Goal: Register for event/course

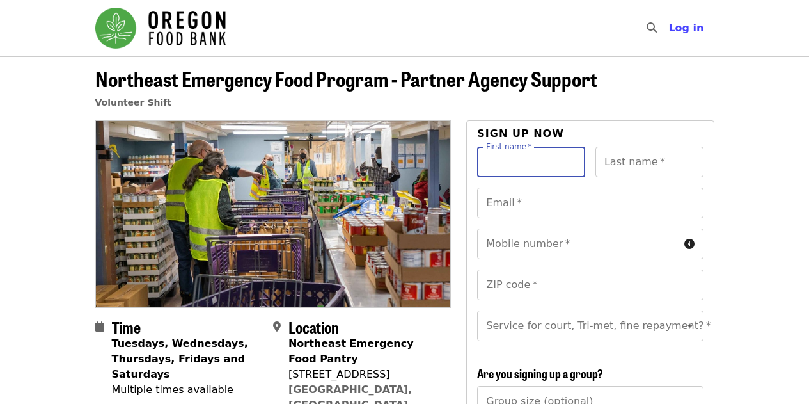
click at [543, 158] on input "First name   *" at bounding box center [531, 161] width 108 height 31
type input "****"
click at [629, 166] on input "Last name   *" at bounding box center [649, 161] width 108 height 31
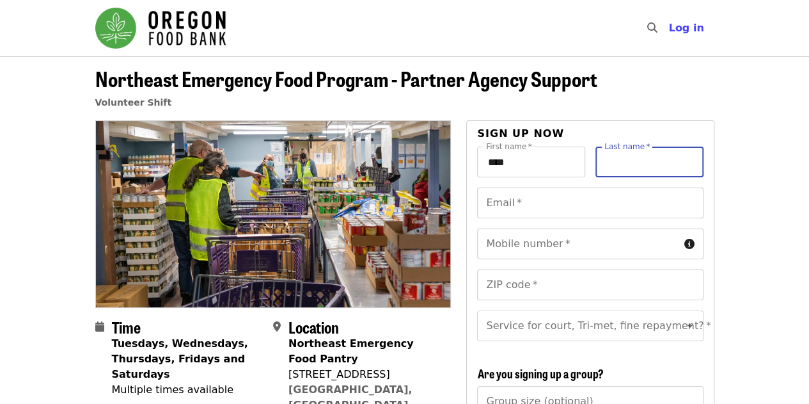
type input "*******"
click at [582, 206] on input "Email   *" at bounding box center [590, 202] width 226 height 31
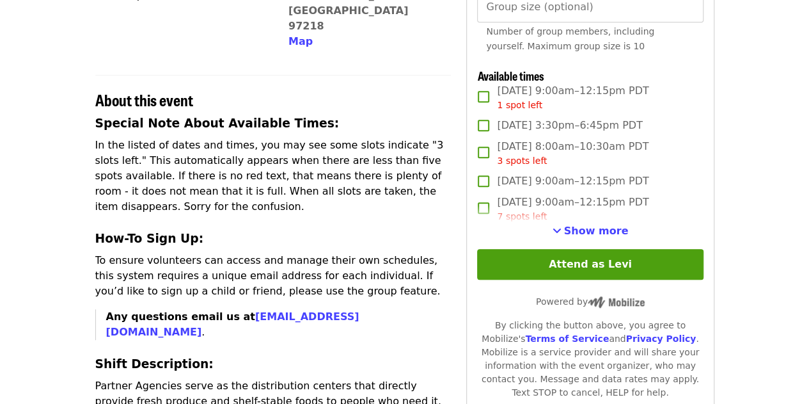
scroll to position [401, 0]
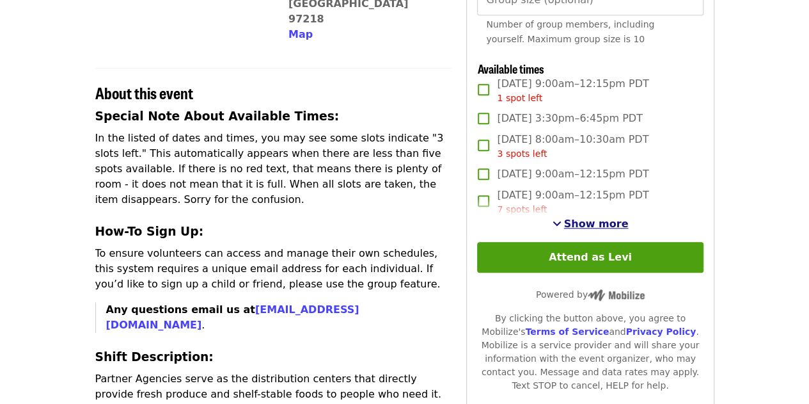
type input "**********"
click at [588, 230] on span "Show more" at bounding box center [596, 223] width 65 height 12
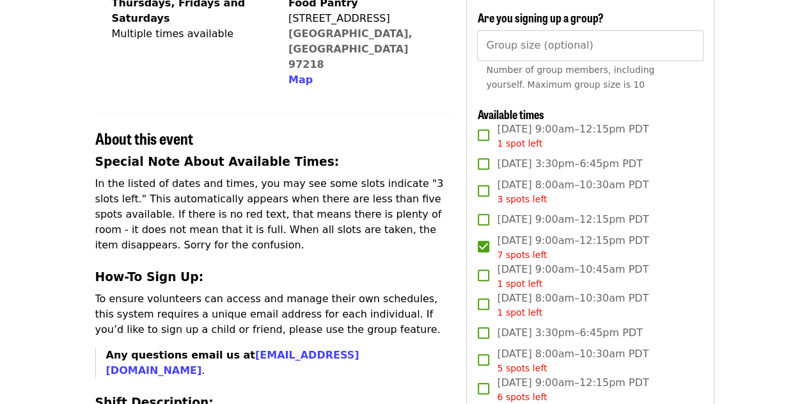
scroll to position [354, 0]
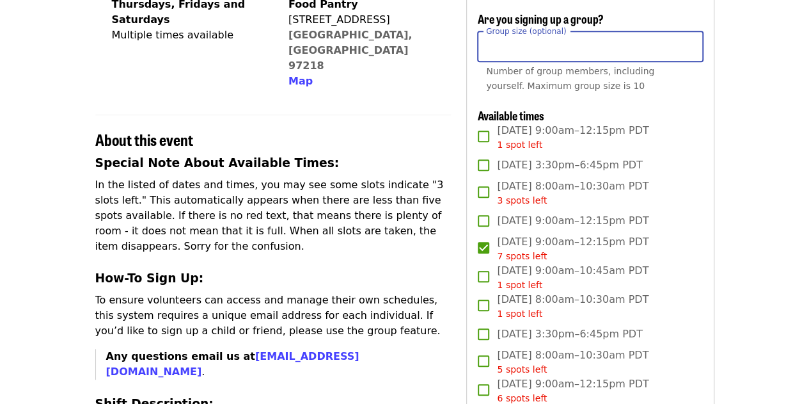
click at [501, 62] on input "Group size (optional)" at bounding box center [590, 46] width 226 height 31
click at [686, 52] on input "*" at bounding box center [590, 46] width 226 height 31
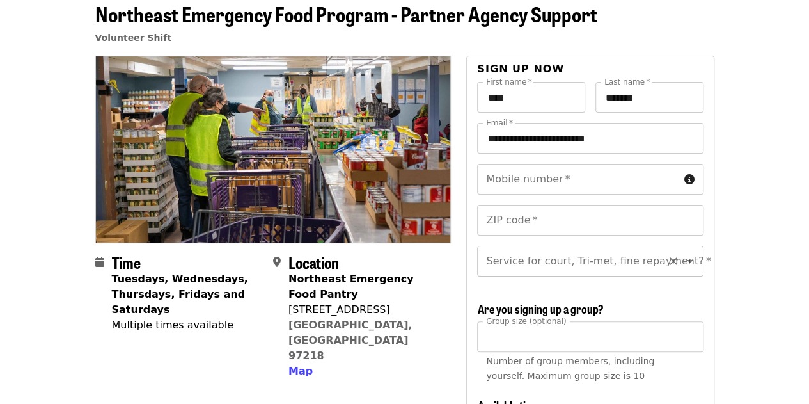
scroll to position [85, 0]
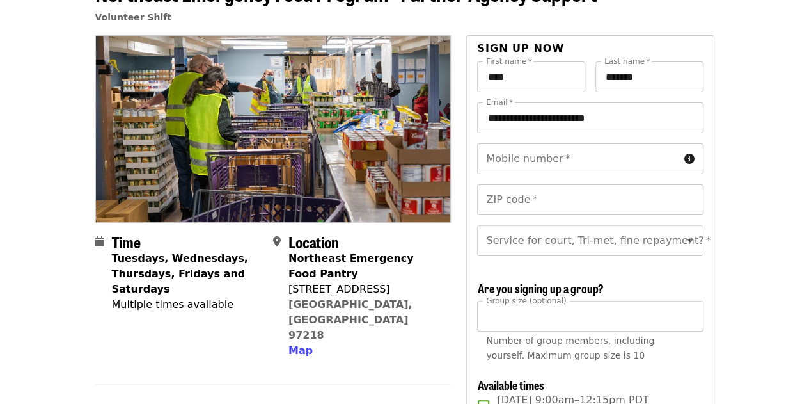
click at [687, 327] on input "*" at bounding box center [590, 316] width 226 height 31
type input "*"
click at [687, 327] on input "*" at bounding box center [590, 316] width 226 height 31
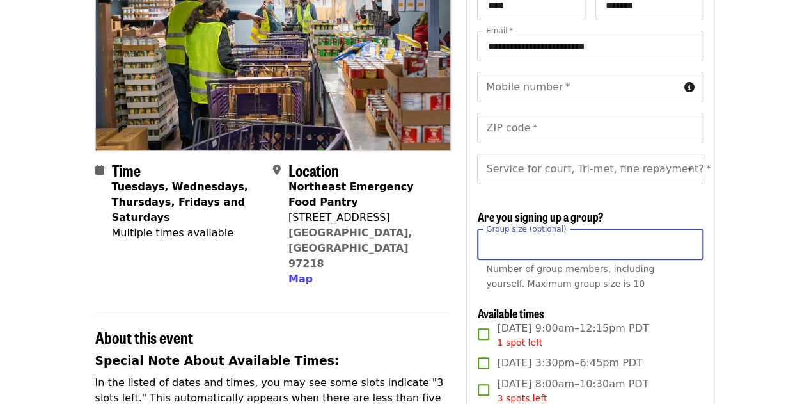
scroll to position [155, 0]
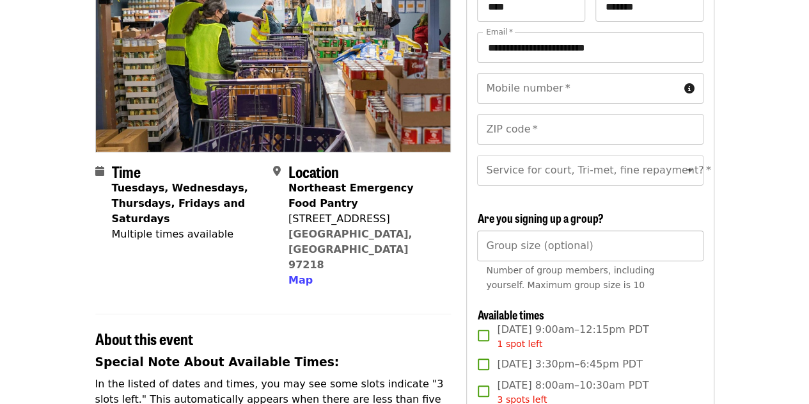
click at [581, 258] on input "Group size (optional)" at bounding box center [590, 245] width 226 height 31
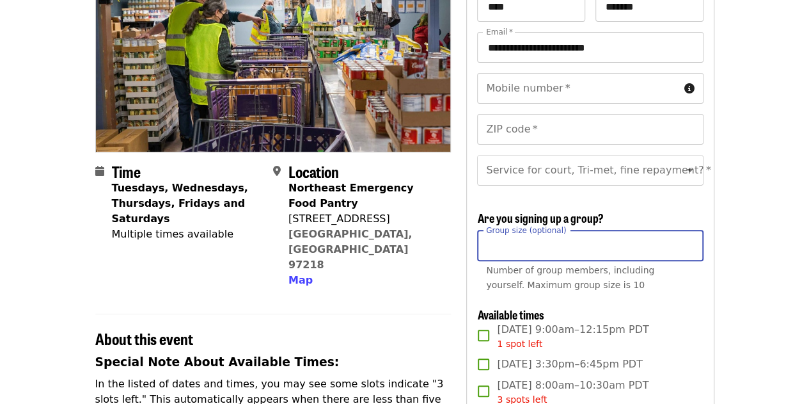
type input "*"
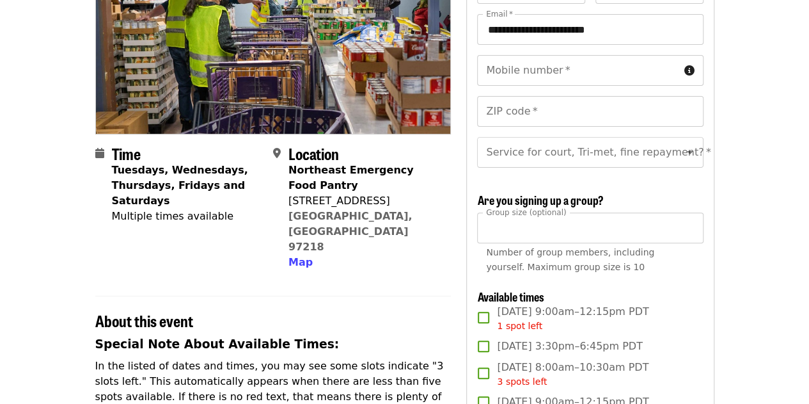
scroll to position [143, 0]
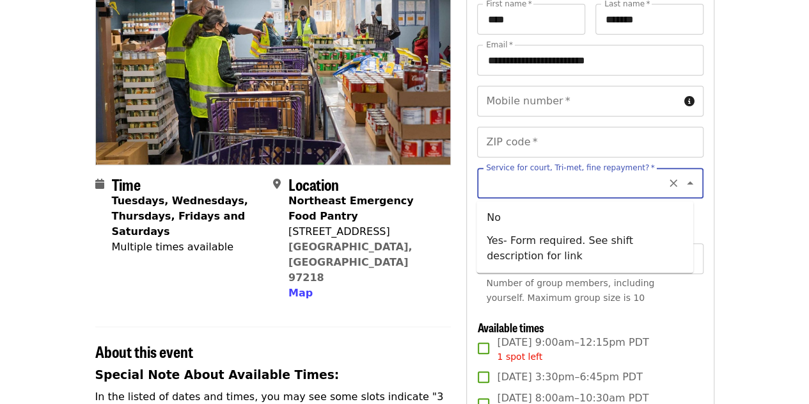
click at [526, 189] on input "Service for court, Tri-met, fine repayment?   *" at bounding box center [574, 183] width 174 height 24
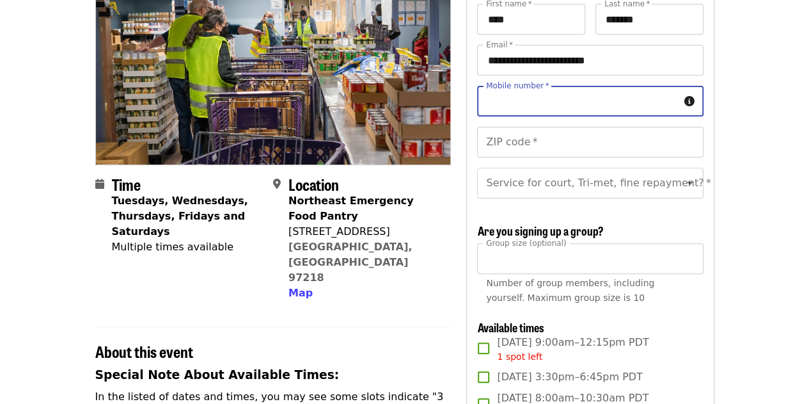
click at [512, 103] on input "Mobile number   *" at bounding box center [577, 101] width 201 height 31
type input "**********"
click at [495, 143] on input "ZIP code   *" at bounding box center [590, 142] width 226 height 31
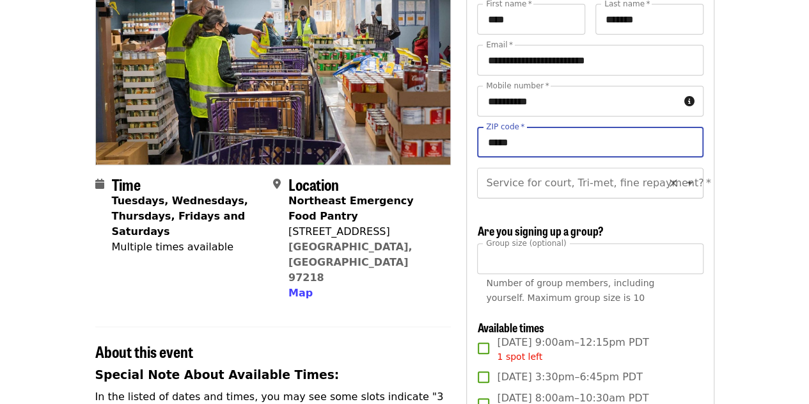
type input "*****"
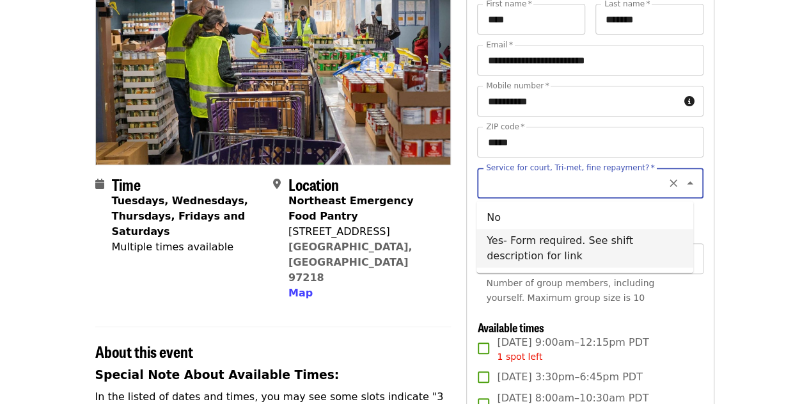
click at [498, 189] on input "Service for court, Tri-met, fine repayment?   *" at bounding box center [574, 183] width 174 height 24
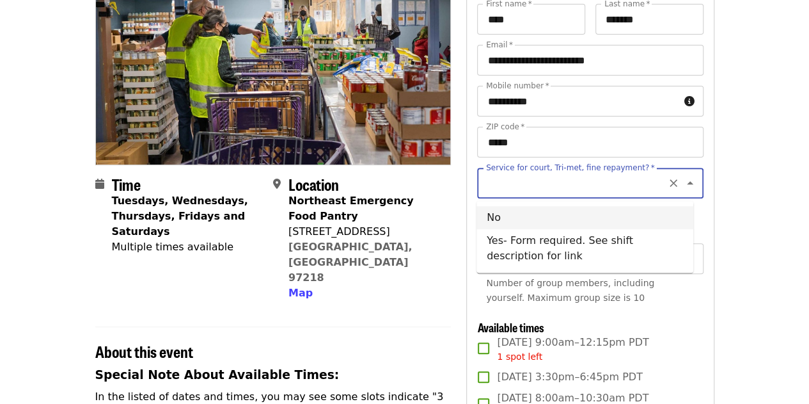
drag, startPoint x: 651, startPoint y: 187, endPoint x: 656, endPoint y: 177, distance: 10.9
click at [656, 177] on div "Service for court, Tri-met, fine repayment? *" at bounding box center [590, 183] width 226 height 31
click at [636, 173] on input "Service for court, Tri-met, fine repayment?   *" at bounding box center [574, 183] width 174 height 24
click at [484, 219] on li "No" at bounding box center [584, 217] width 217 height 23
type input "**"
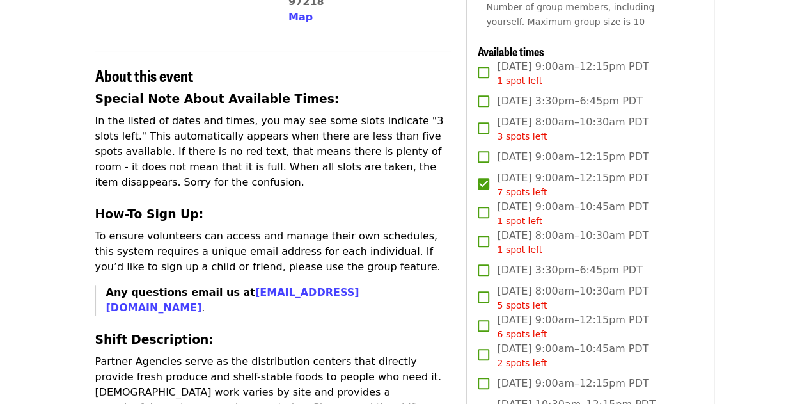
scroll to position [0, 0]
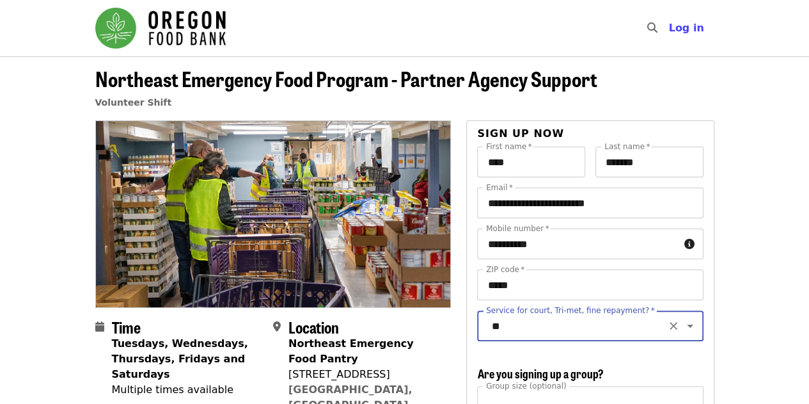
click at [268, 102] on div "Volunteer Shift" at bounding box center [346, 102] width 502 height 15
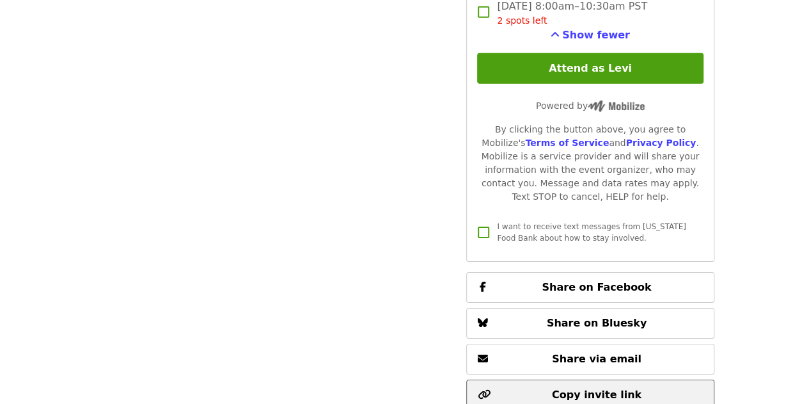
scroll to position [1989, 0]
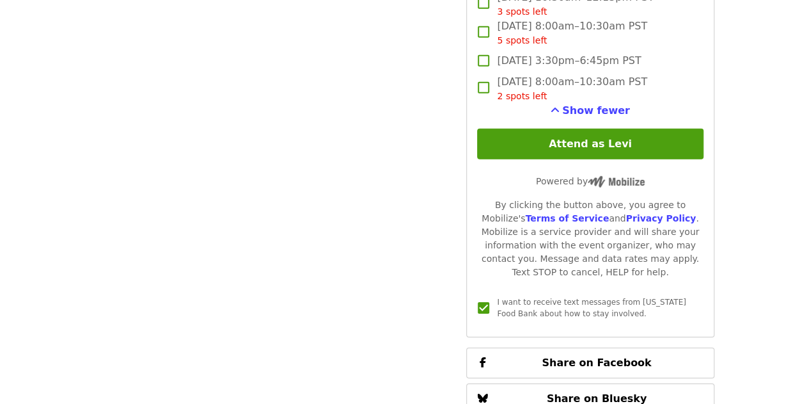
scroll to position [1916, 0]
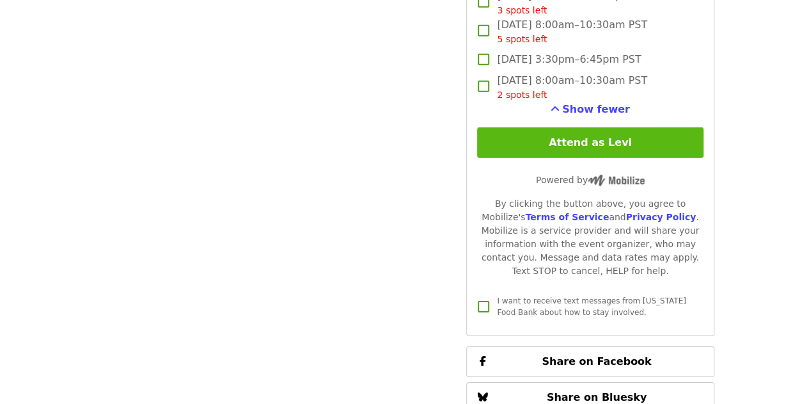
click at [590, 149] on button "Attend as Levi" at bounding box center [590, 142] width 226 height 31
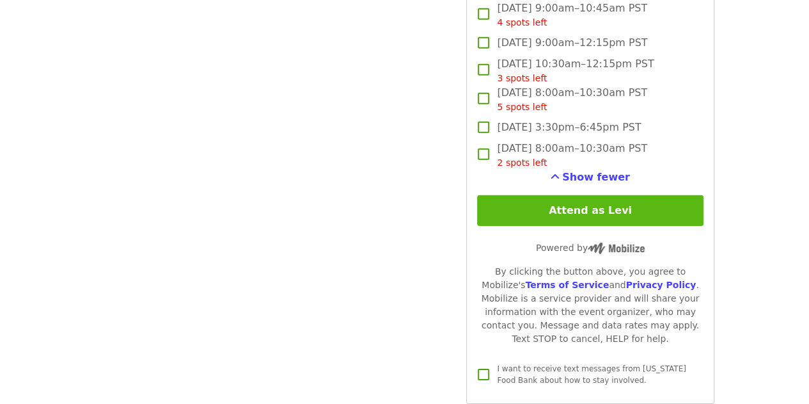
click at [516, 214] on button "Attend as Levi" at bounding box center [590, 210] width 226 height 31
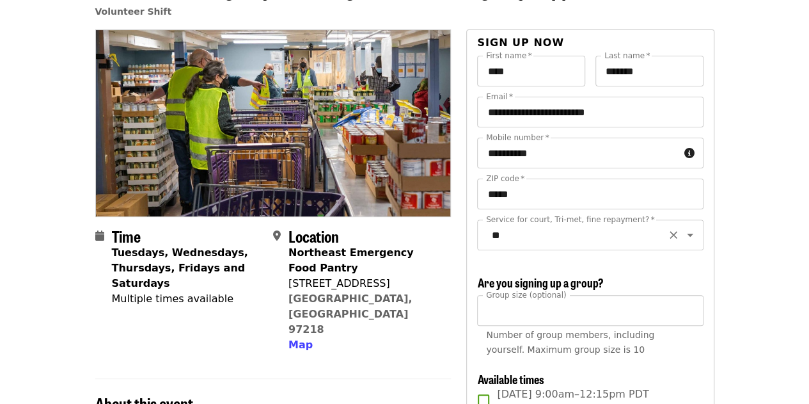
scroll to position [89, 0]
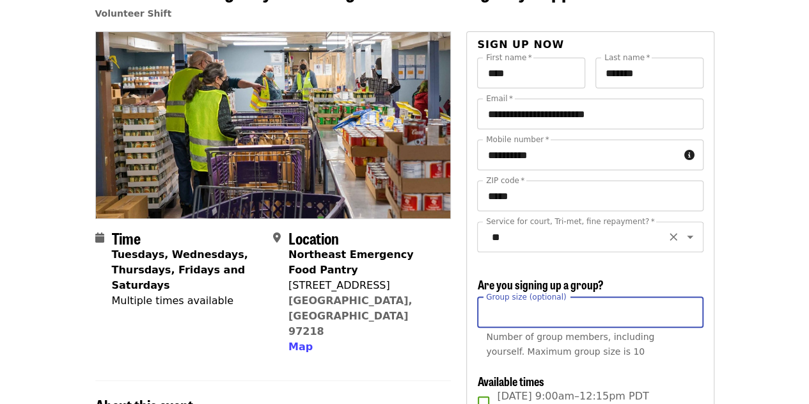
click at [634, 314] on input "*" at bounding box center [590, 312] width 226 height 31
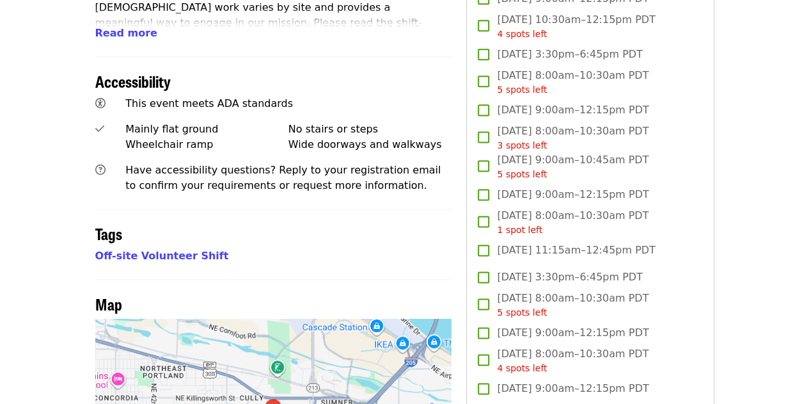
scroll to position [778, 0]
